Goal: Task Accomplishment & Management: Use online tool/utility

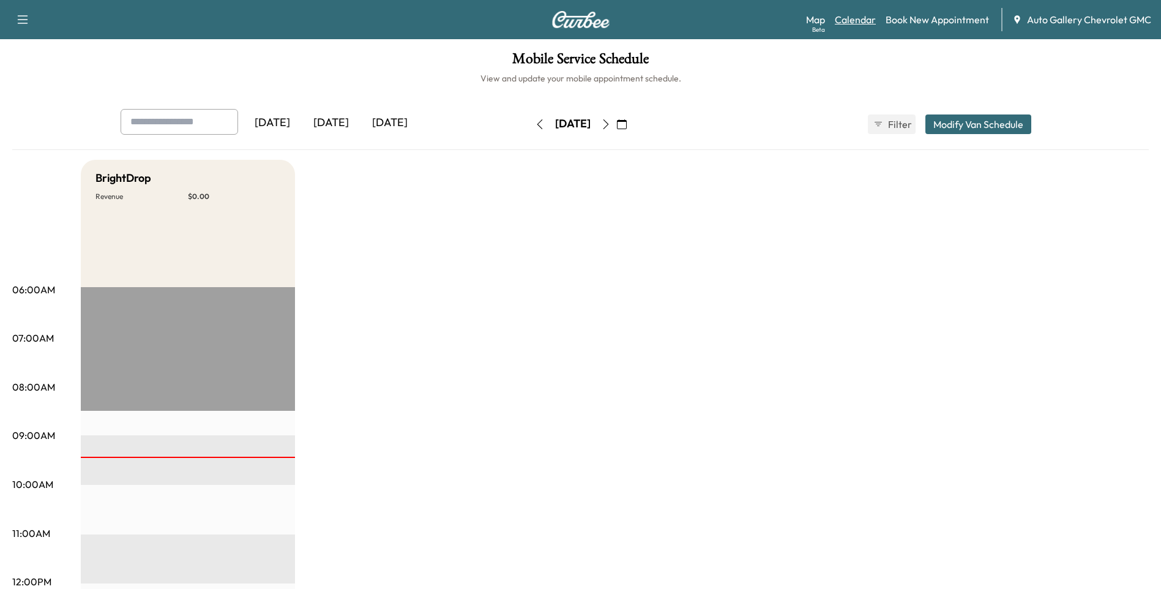
click at [863, 18] on link "Calendar" at bounding box center [855, 19] width 41 height 15
click at [919, 20] on link "Book New Appointment" at bounding box center [936, 19] width 103 height 15
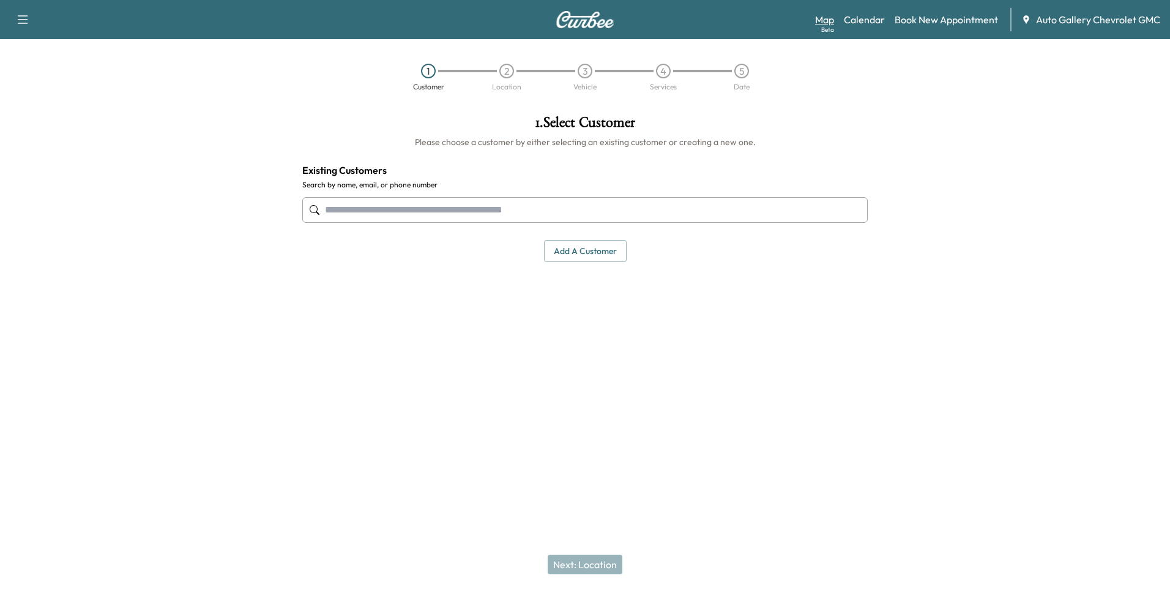
click at [826, 15] on link "Map Beta" at bounding box center [824, 19] width 19 height 15
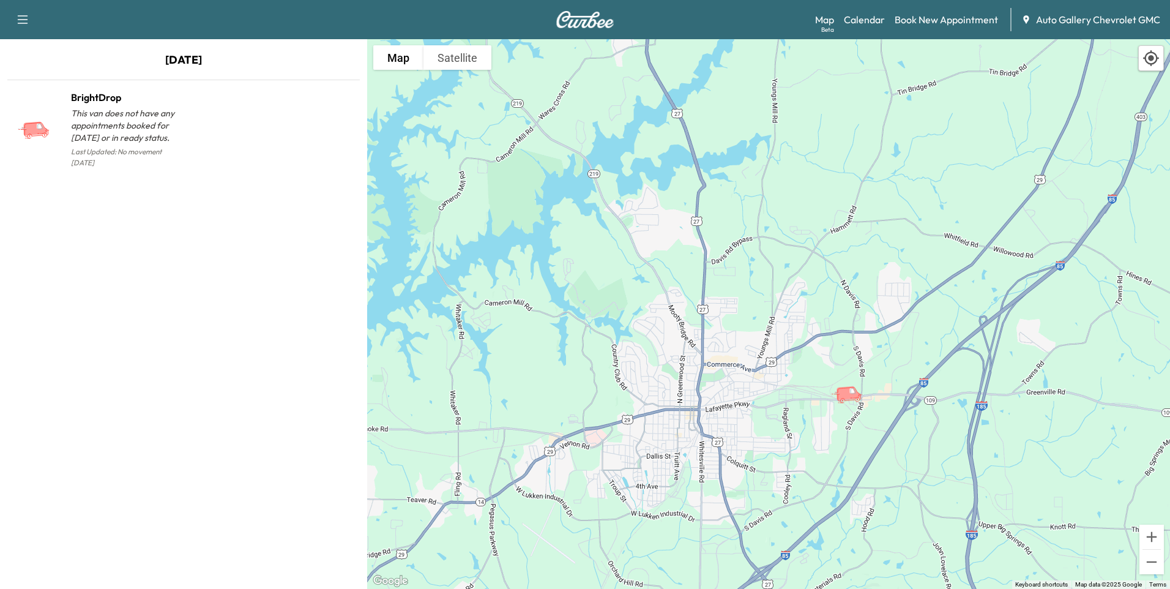
drag, startPoint x: 761, startPoint y: 181, endPoint x: 775, endPoint y: 331, distance: 150.5
click at [773, 336] on div "To activate drag with keyboard, press Alt + Enter. Once in keyboard drag state,…" at bounding box center [768, 314] width 803 height 550
click at [863, 24] on link "Calendar" at bounding box center [864, 19] width 41 height 15
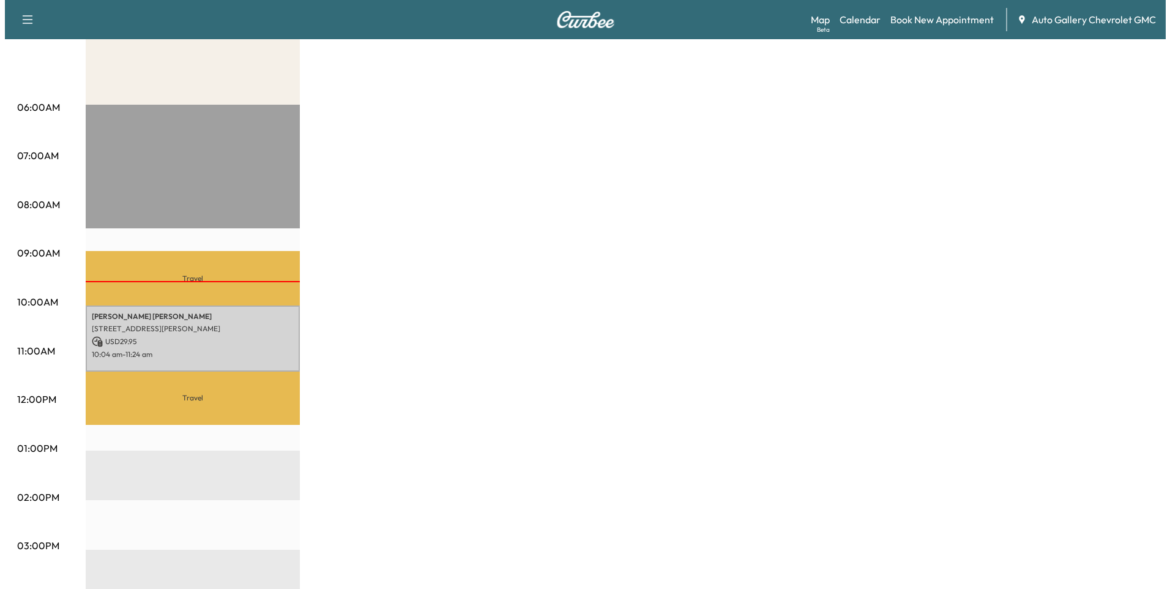
scroll to position [184, 0]
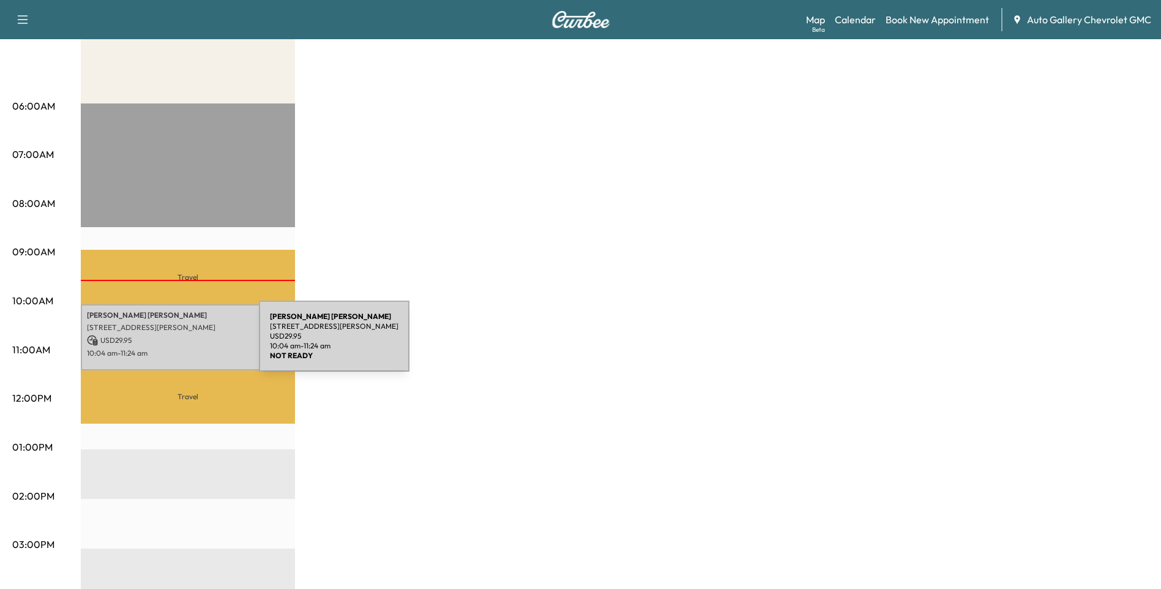
click at [167, 343] on p "USD 29.95" at bounding box center [188, 340] width 202 height 11
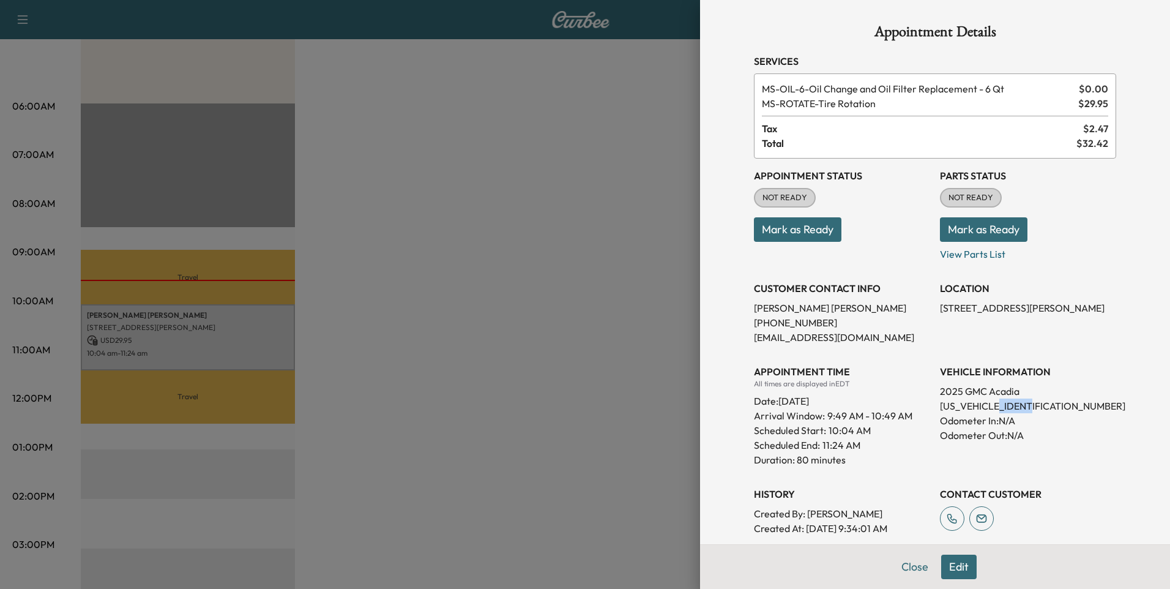
drag, startPoint x: 1021, startPoint y: 408, endPoint x: 993, endPoint y: 409, distance: 27.6
click at [993, 409] on p "[US_VEHICLE_IDENTIFICATION_NUMBER]" at bounding box center [1028, 405] width 176 height 15
drag, startPoint x: 993, startPoint y: 409, endPoint x: 1002, endPoint y: 408, distance: 9.3
copy p "113957"
